Goal: Task Accomplishment & Management: Manage account settings

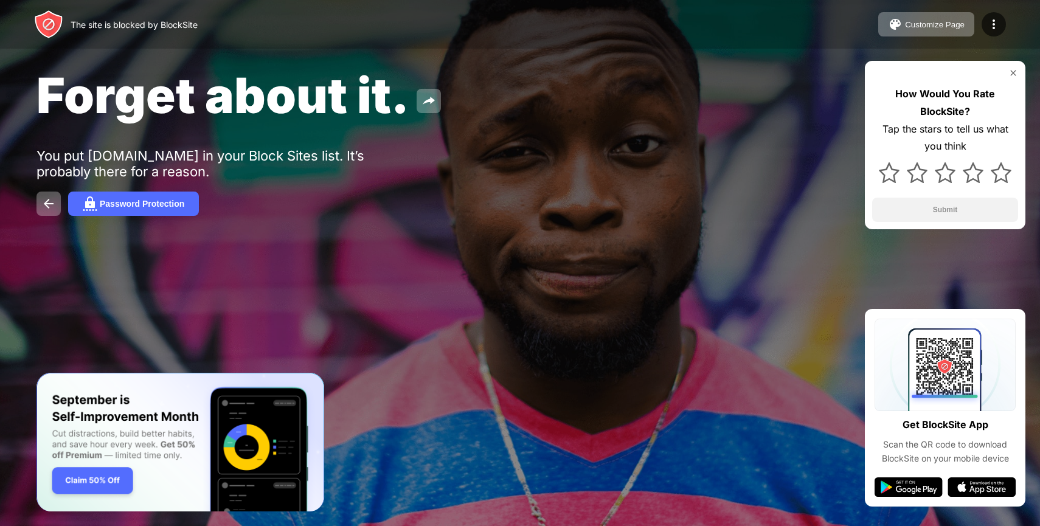
click at [147, 66] on span "Forget about it." at bounding box center [222, 95] width 373 height 59
drag, startPoint x: 147, startPoint y: 66, endPoint x: 218, endPoint y: 160, distance: 118.1
click at [218, 160] on div "Forget about it. You put [DOMAIN_NAME] in your Block Sites list. It’s probably …" at bounding box center [520, 141] width 1040 height 282
drag, startPoint x: 224, startPoint y: 173, endPoint x: 171, endPoint y: 110, distance: 82.0
click at [171, 110] on div "Forget about it. You put [DOMAIN_NAME] in your Block Sites list. It’s probably …" at bounding box center [520, 141] width 1040 height 282
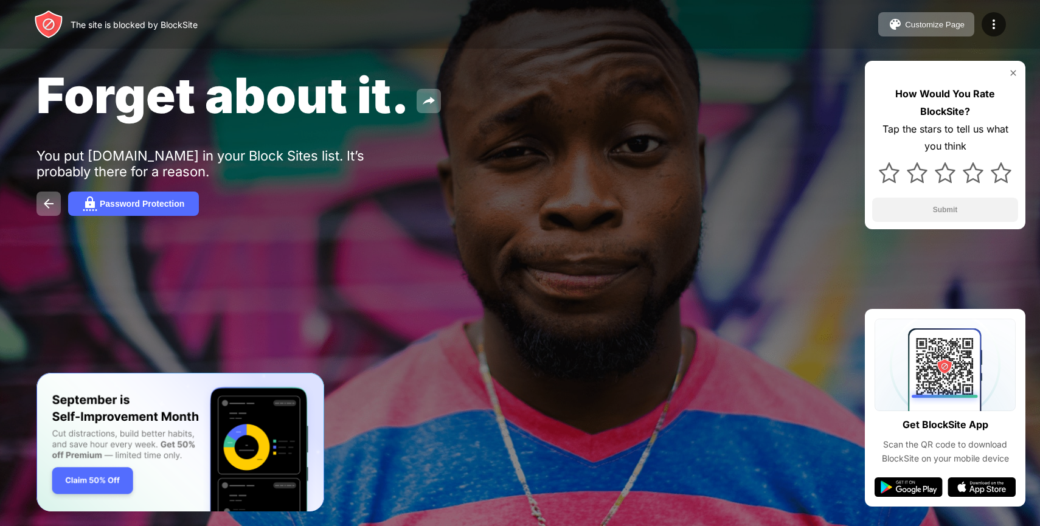
click at [224, 182] on div "Forget about it. You put [DOMAIN_NAME] in your Block Sites list. It’s probably …" at bounding box center [520, 141] width 1040 height 282
